Goal: Information Seeking & Learning: Find specific page/section

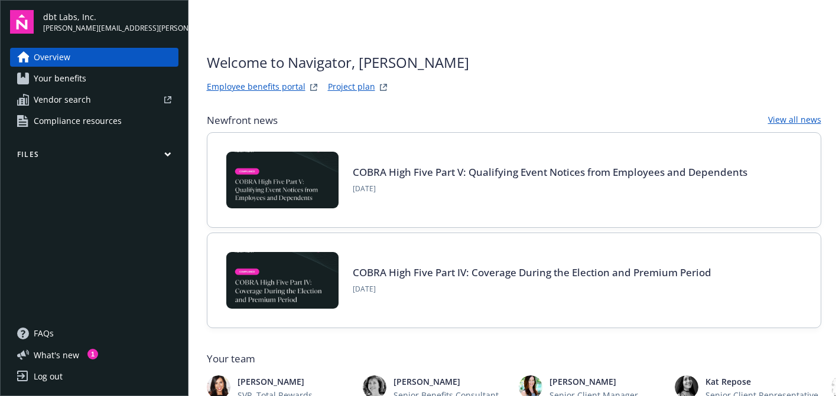
click at [74, 75] on span "Your benefits" at bounding box center [60, 78] width 53 height 19
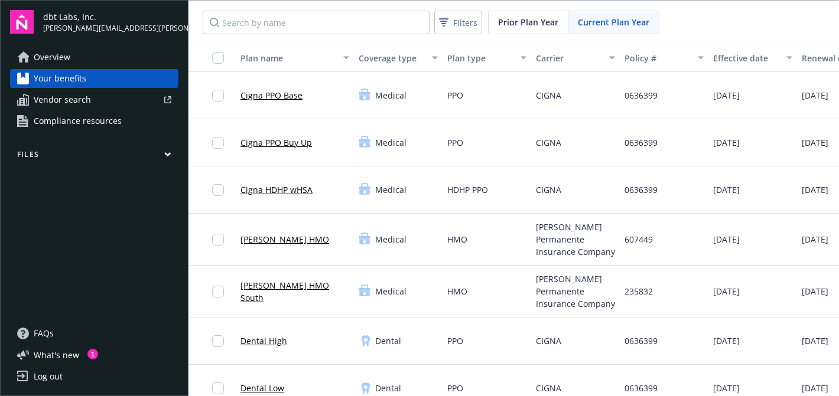
click at [69, 106] on span "Vendor search" at bounding box center [62, 99] width 57 height 19
click at [113, 157] on button "Files" at bounding box center [94, 156] width 168 height 15
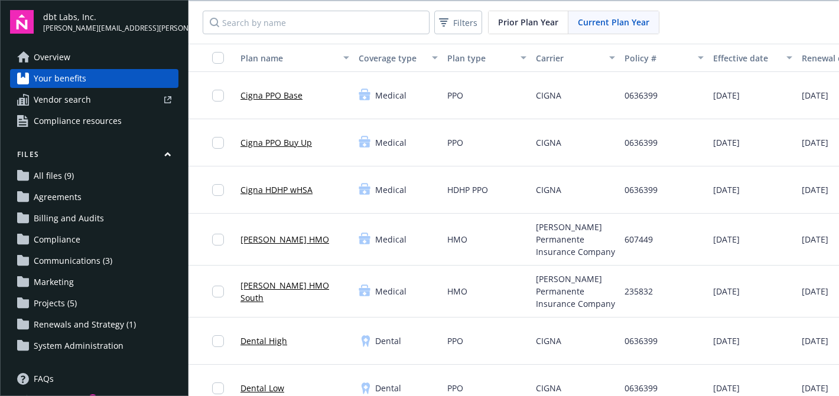
scroll to position [45, 0]
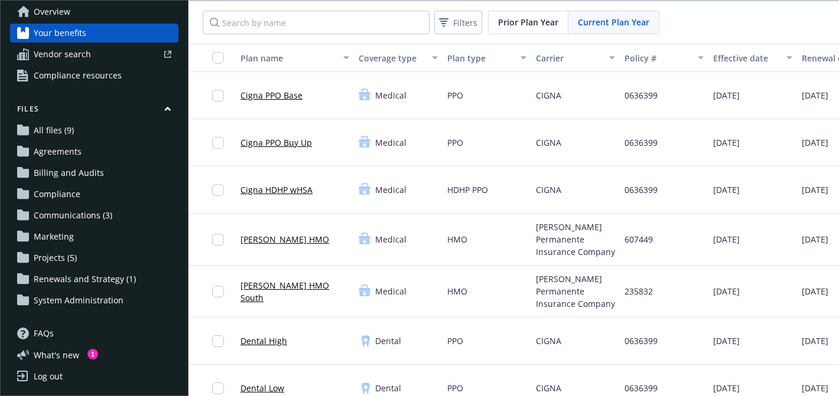
click at [63, 278] on span "Renewals and Strategy (1)" at bounding box center [85, 279] width 102 height 19
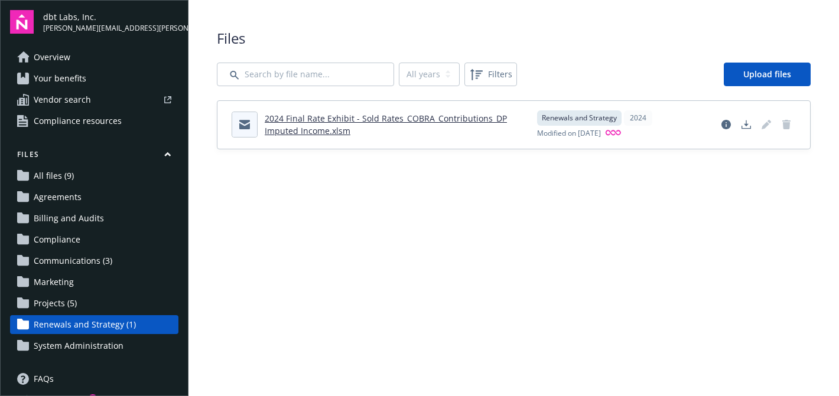
click at [67, 196] on span "Agreements" at bounding box center [58, 197] width 48 height 19
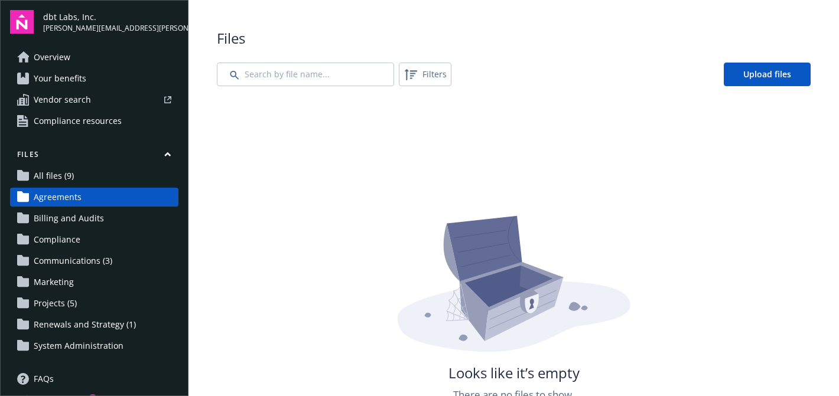
click at [61, 258] on span "Communications (3)" at bounding box center [73, 261] width 79 height 19
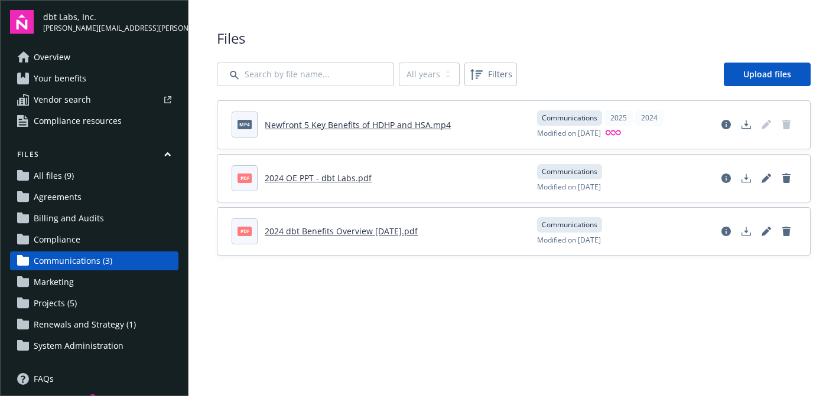
click at [56, 307] on span "Projects (5)" at bounding box center [55, 303] width 43 height 19
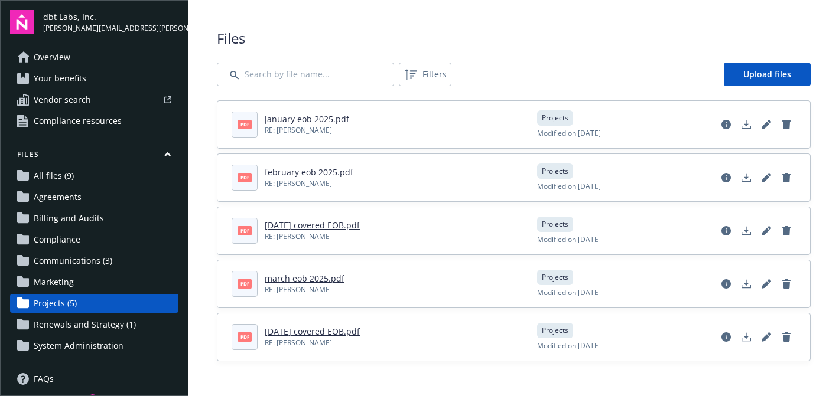
click at [50, 177] on span "All files (9)" at bounding box center [54, 176] width 40 height 19
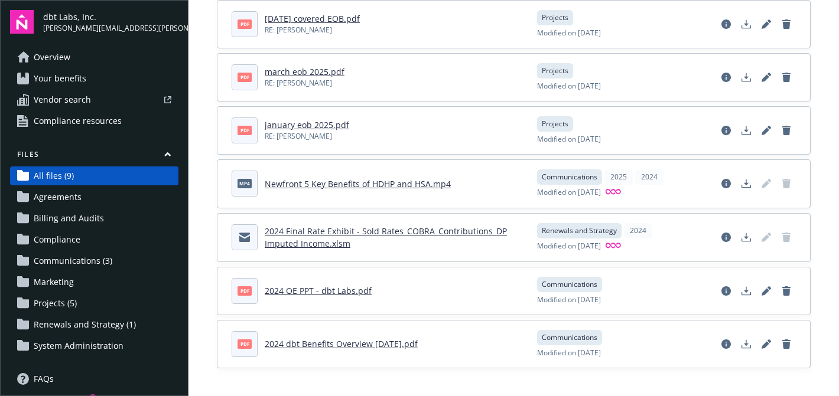
scroll to position [45, 0]
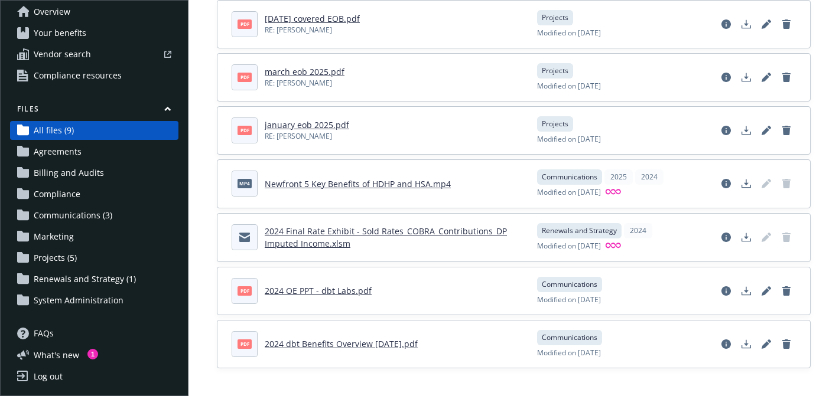
click at [96, 71] on span "Compliance resources" at bounding box center [78, 75] width 88 height 19
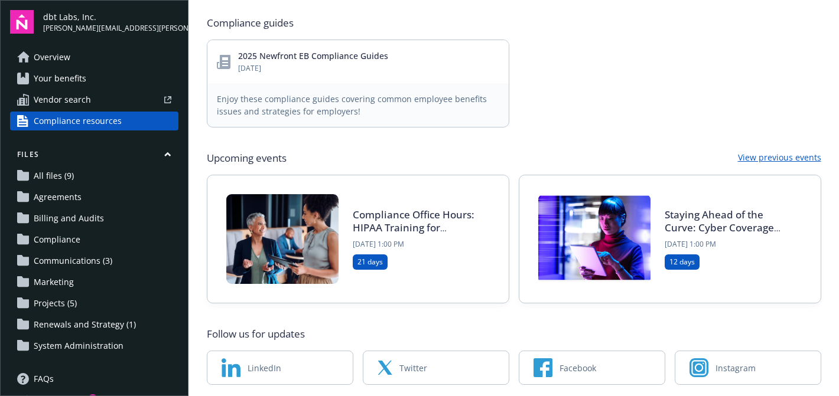
scroll to position [598, 0]
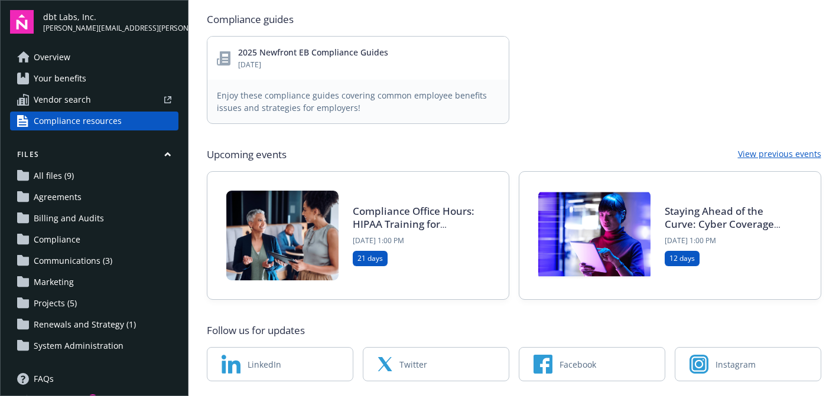
click at [63, 191] on span "Agreements" at bounding box center [58, 197] width 48 height 19
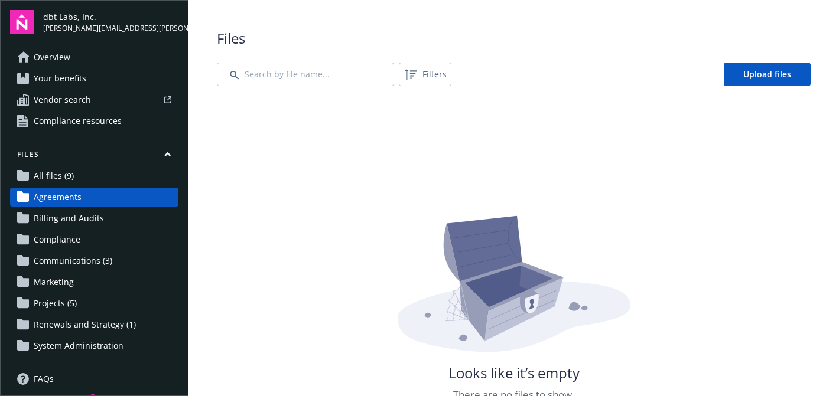
click at [61, 57] on span "Overview" at bounding box center [52, 57] width 37 height 19
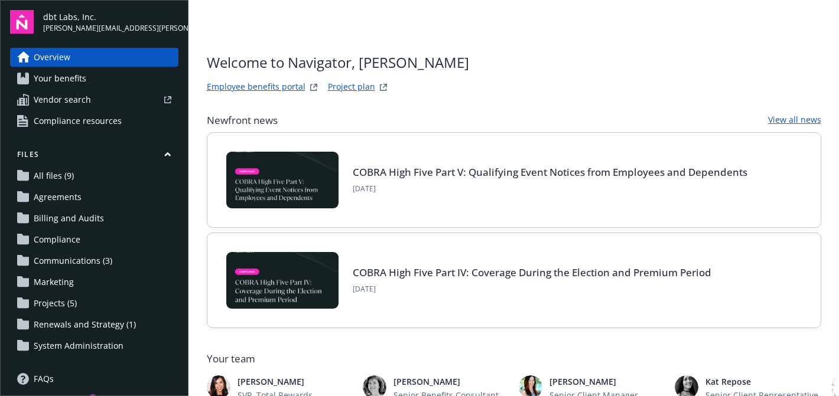
click at [266, 87] on link "Employee benefits portal" at bounding box center [256, 87] width 99 height 14
click at [350, 90] on link "Project plan" at bounding box center [351, 87] width 47 height 14
click at [58, 263] on span "Communications (3)" at bounding box center [73, 261] width 79 height 19
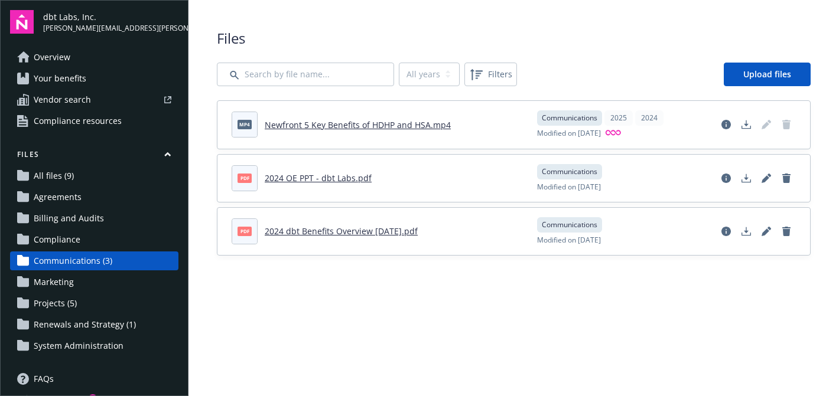
click at [53, 346] on span "System Administration" at bounding box center [79, 346] width 90 height 19
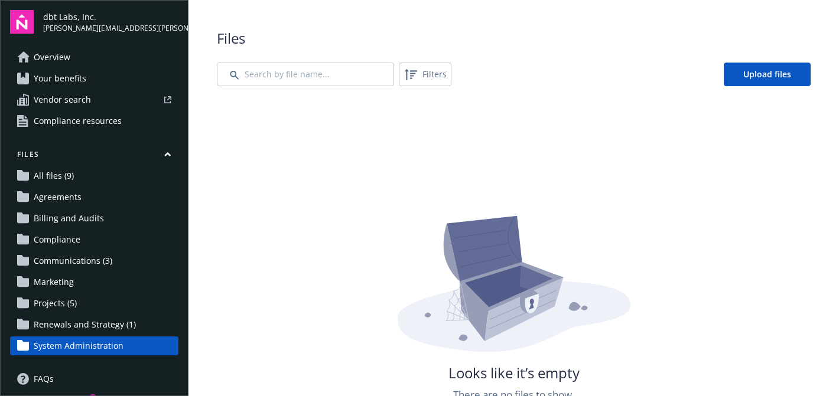
click at [57, 324] on span "Renewals and Strategy (1)" at bounding box center [85, 325] width 102 height 19
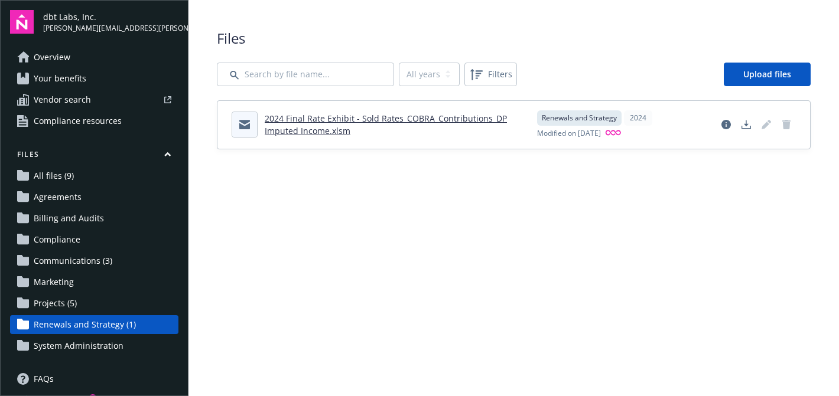
click at [57, 304] on span "Projects (5)" at bounding box center [55, 303] width 43 height 19
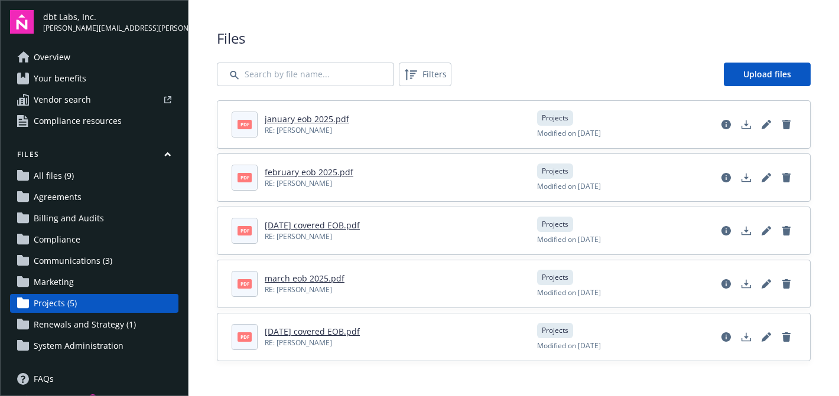
click at [99, 198] on link "Agreements" at bounding box center [94, 197] width 168 height 19
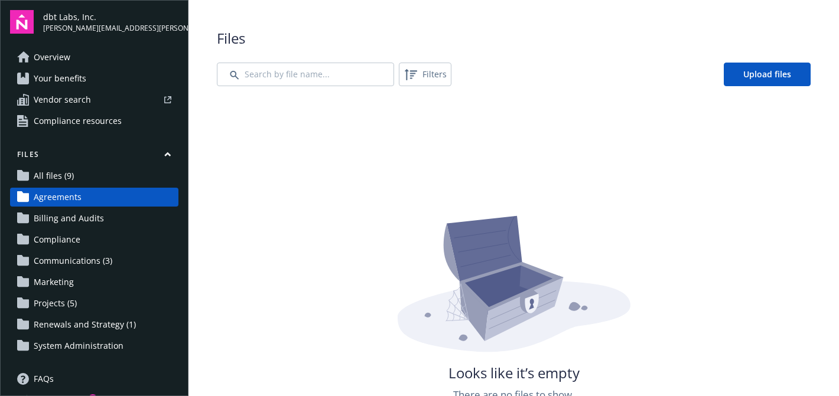
click at [31, 59] on link "Overview" at bounding box center [94, 57] width 168 height 19
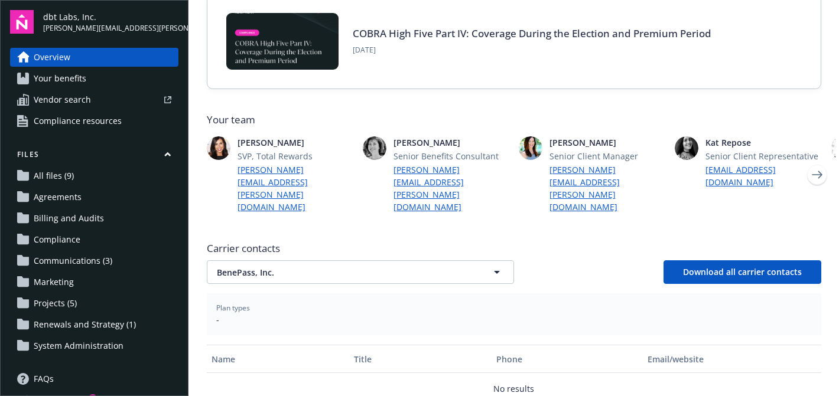
scroll to position [344, 0]
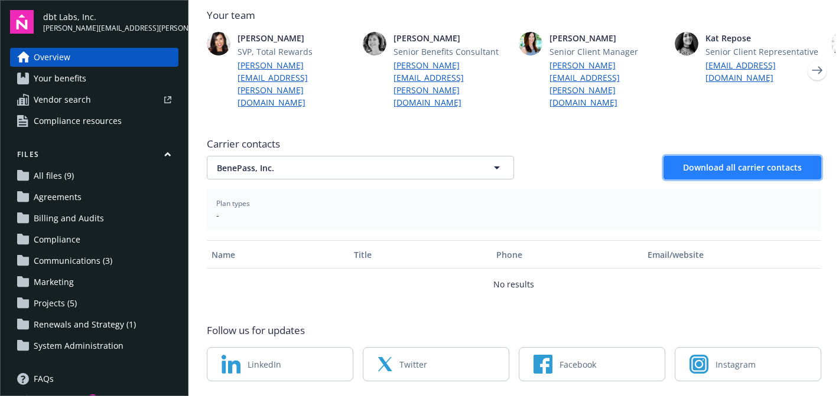
click at [747, 162] on span "Download all carrier contacts" at bounding box center [742, 167] width 119 height 11
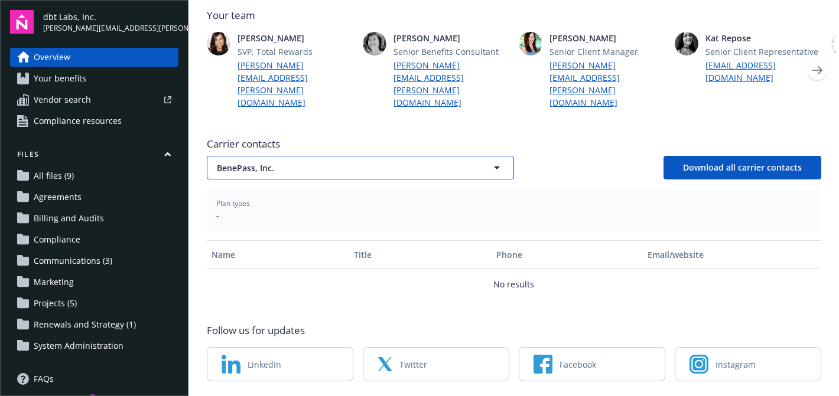
click at [497, 161] on icon "button" at bounding box center [497, 168] width 14 height 14
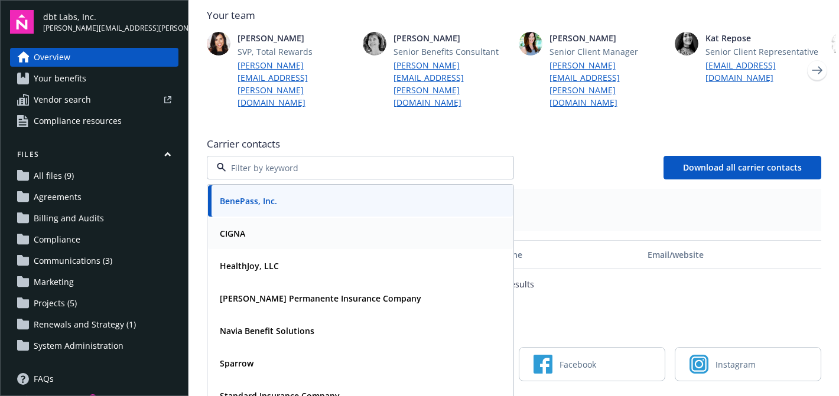
click at [442, 218] on div "CIGNA" at bounding box center [360, 233] width 305 height 31
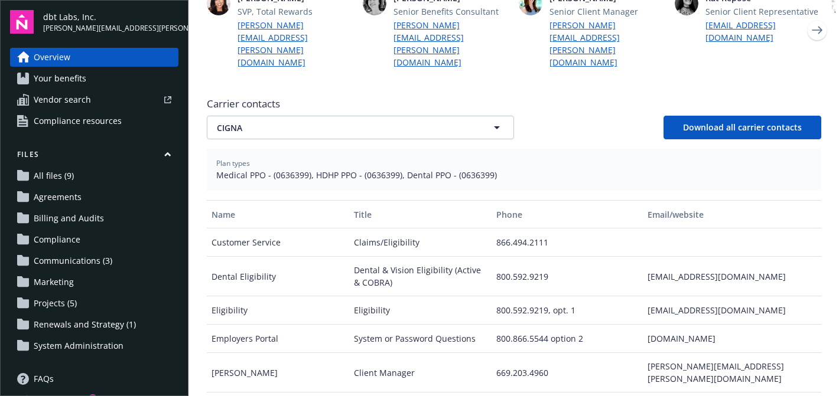
scroll to position [376, 0]
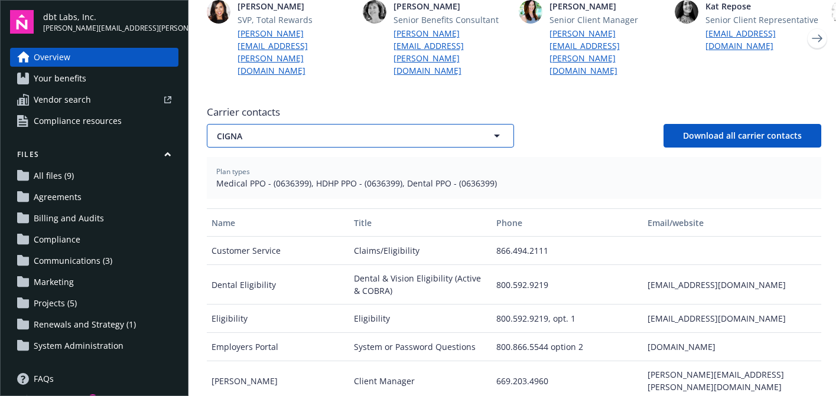
click at [434, 124] on button "CIGNA" at bounding box center [360, 136] width 307 height 24
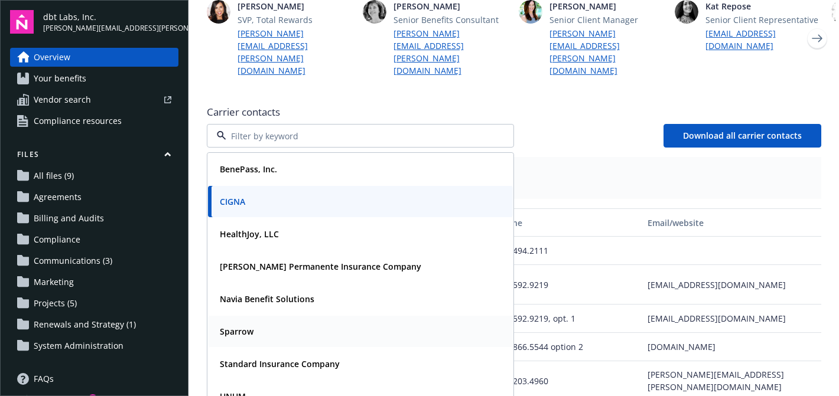
scroll to position [568, 0]
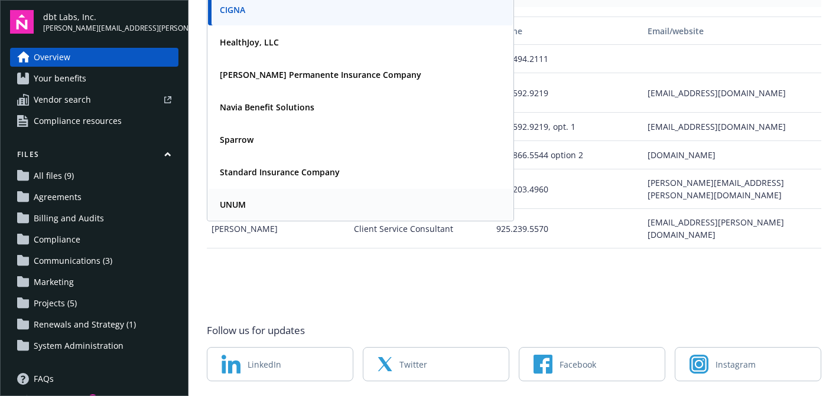
click at [381, 196] on div "UNUM" at bounding box center [360, 204] width 291 height 17
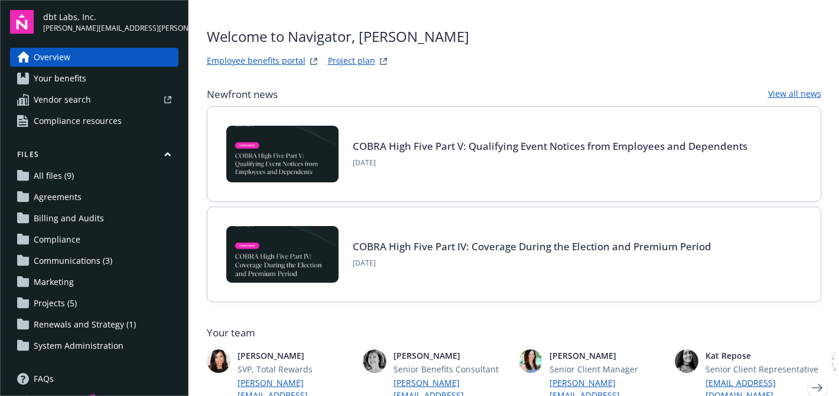
scroll to position [0, 0]
